Goal: Information Seeking & Learning: Find contact information

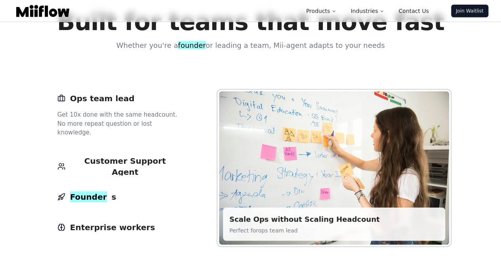
scroll to position [1006, 0]
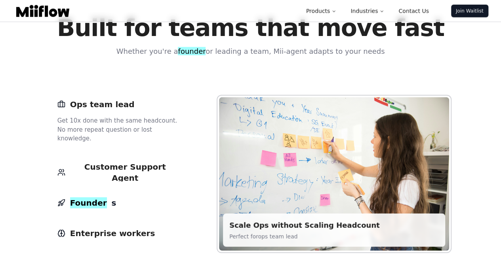
click at [85, 197] on font "Founder" at bounding box center [88, 202] width 37 height 11
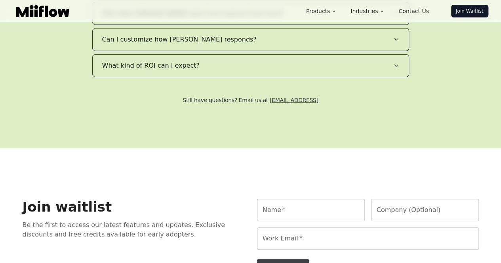
scroll to position [1564, 0]
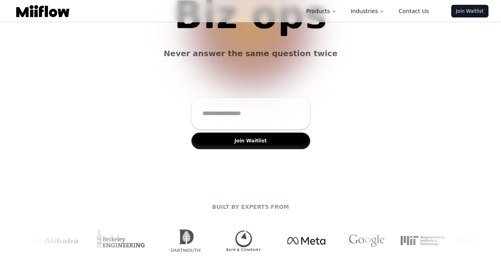
scroll to position [0, 0]
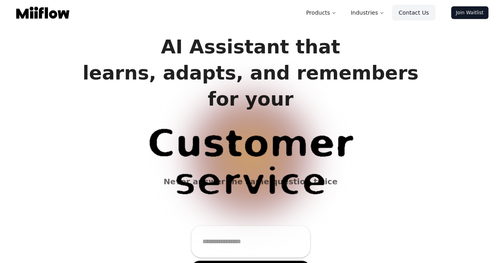
click at [412, 12] on link "Contact Us" at bounding box center [413, 13] width 43 height 16
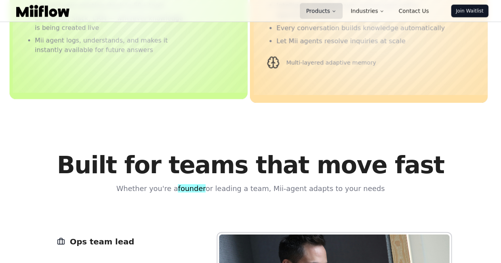
scroll to position [870, 0]
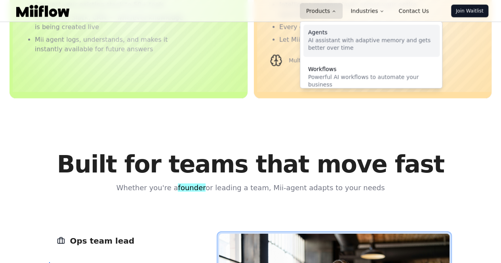
click at [326, 32] on div "Agents" at bounding box center [371, 33] width 127 height 6
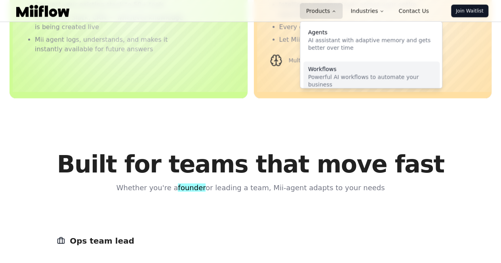
click at [322, 68] on div "Workflows" at bounding box center [371, 69] width 127 height 6
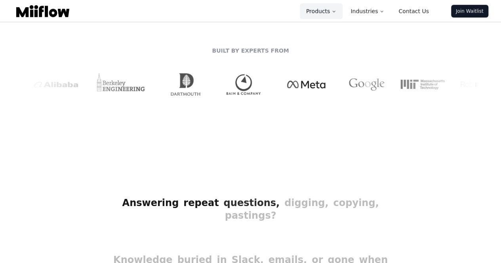
scroll to position [336, 0]
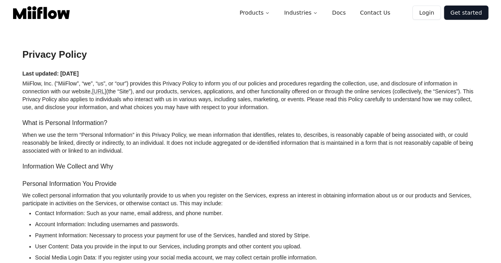
click at [66, 83] on p "MiiFlow, Inc. (“MiiFlow”, “we”, “us”, or “our”) provides this Privacy Policy to…" at bounding box center [251, 96] width 456 height 32
copy p "MiiFlow"
drag, startPoint x: 53, startPoint y: 83, endPoint x: 17, endPoint y: 84, distance: 35.6
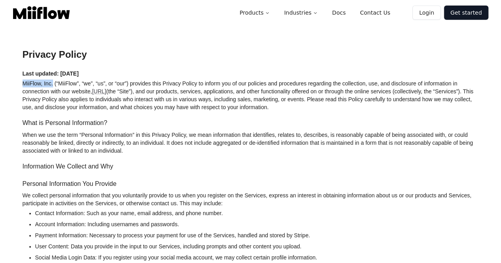
copy p "MiiFlow, Inc."
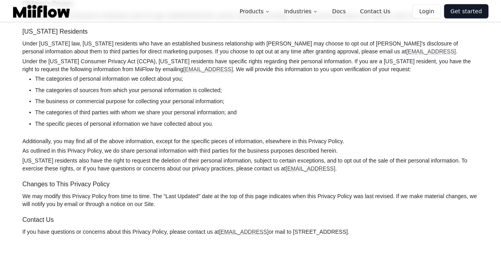
scroll to position [679, 0]
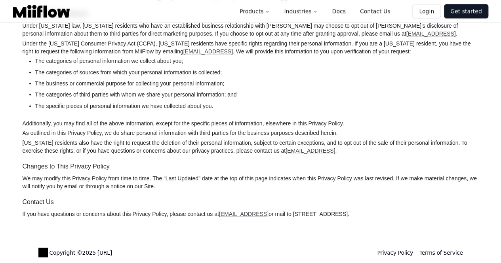
drag, startPoint x: 294, startPoint y: 213, endPoint x: 342, endPoint y: 213, distance: 48.3
click at [342, 213] on p "If you have questions or concerns about this Privacy Policy, please contact us …" at bounding box center [251, 214] width 456 height 8
copy p "39116 Fremont Hub"
click at [351, 215] on p "If you have questions or concerns about this Privacy Policy, please contact us …" at bounding box center [251, 214] width 456 height 8
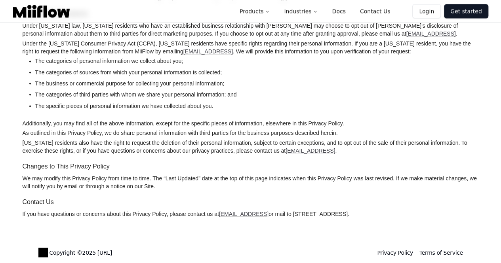
copy p "1154"
click at [369, 213] on p "If you have questions or concerns about this Privacy Policy, please contact us …" at bounding box center [251, 214] width 456 height 8
copy p "Fremont"
click at [405, 214] on p "If you have questions or concerns about this Privacy Policy, please contact us …" at bounding box center [251, 214] width 456 height 8
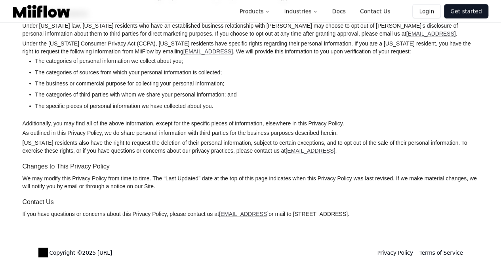
click at [405, 214] on p "If you have questions or concerns about this Privacy Policy, please contact us …" at bounding box center [251, 214] width 456 height 8
copy p "94538"
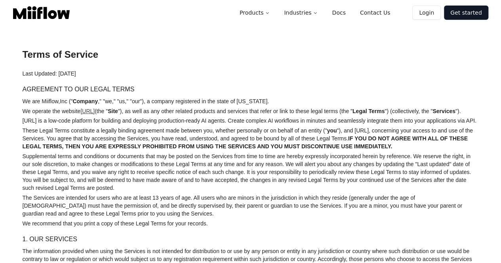
click at [95, 110] on link "[URL]" at bounding box center [87, 111] width 14 height 6
click at [95, 113] on link "[URL]" at bounding box center [87, 111] width 14 height 6
drag, startPoint x: 112, startPoint y: 112, endPoint x: 134, endPoint y: 111, distance: 21.8
click at [134, 111] on p "We operate the website [URL] (the " Site "), as well as any other related produ…" at bounding box center [251, 111] width 456 height 8
copy link "[URL]"
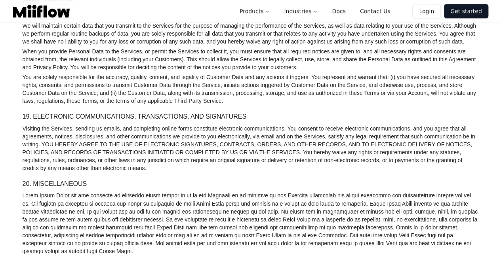
scroll to position [1955, 0]
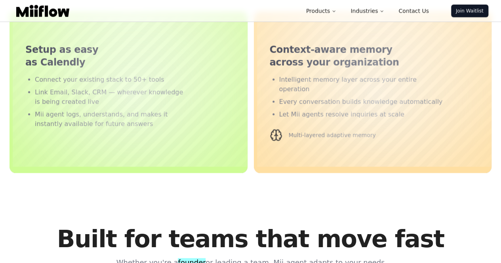
scroll to position [1035, 0]
